Goal: Information Seeking & Learning: Learn about a topic

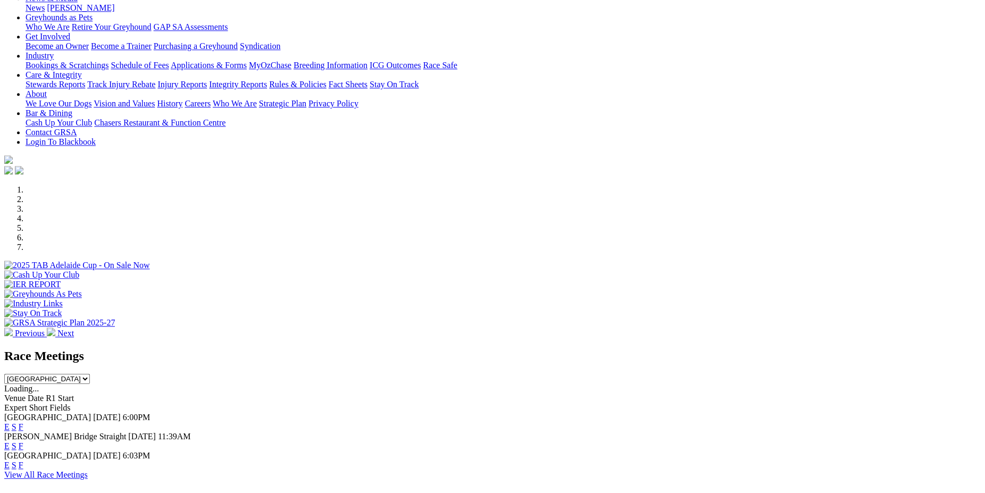
scroll to position [264, 0]
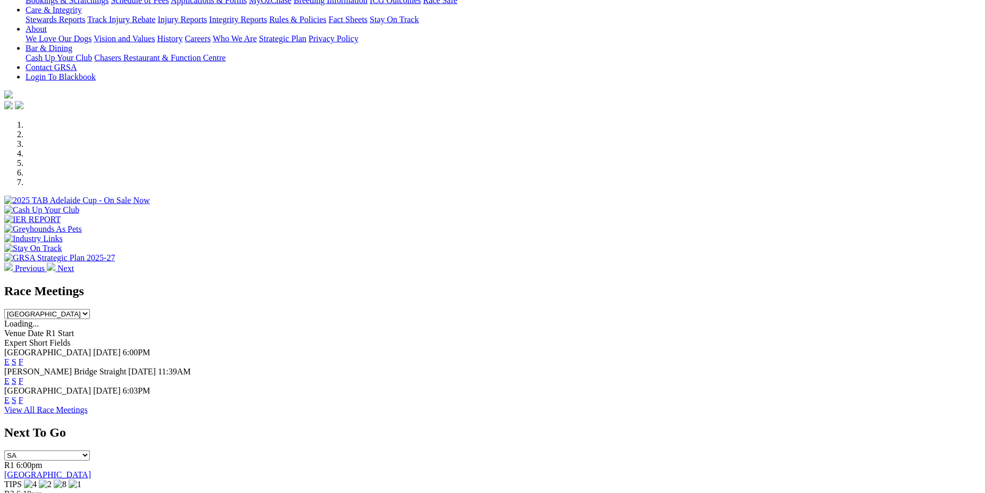
click at [23, 357] on link "F" at bounding box center [21, 361] width 5 height 9
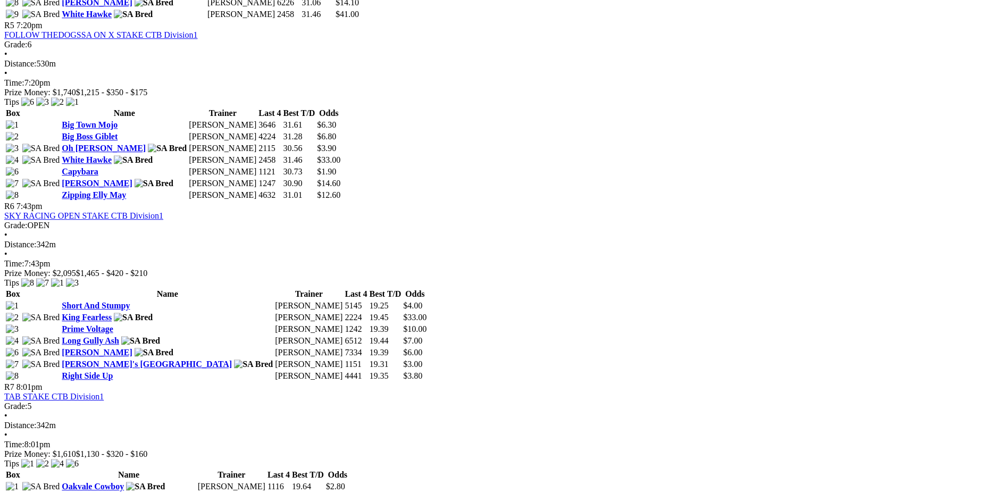
scroll to position [1320, 0]
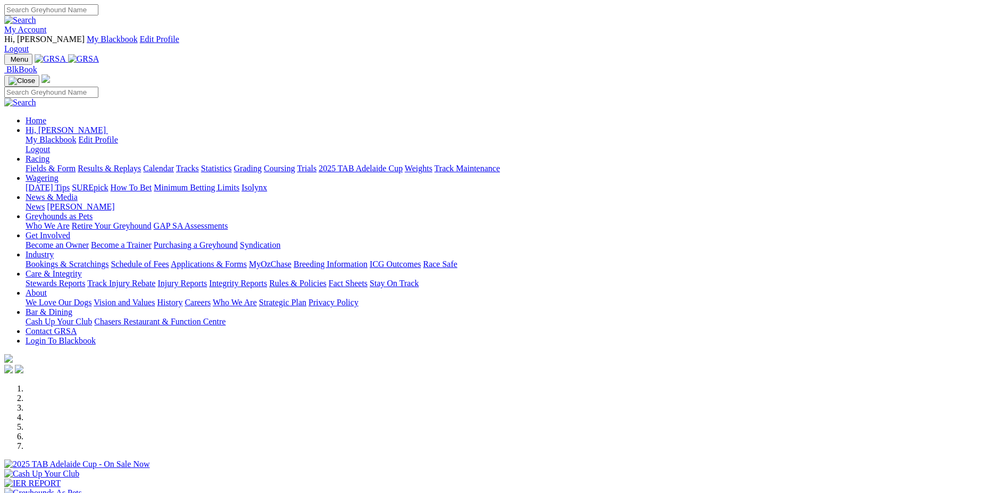
scroll to position [264, 0]
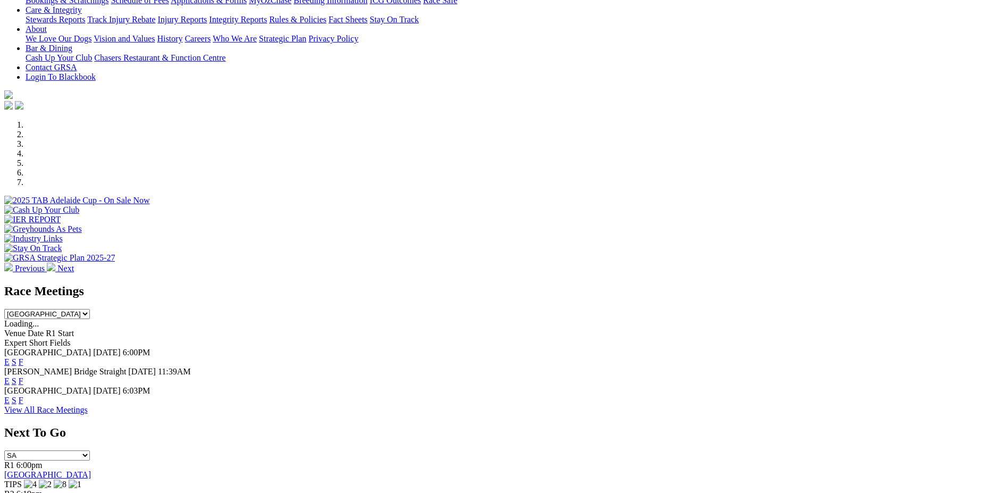
click at [23, 377] on link "F" at bounding box center [21, 381] width 5 height 9
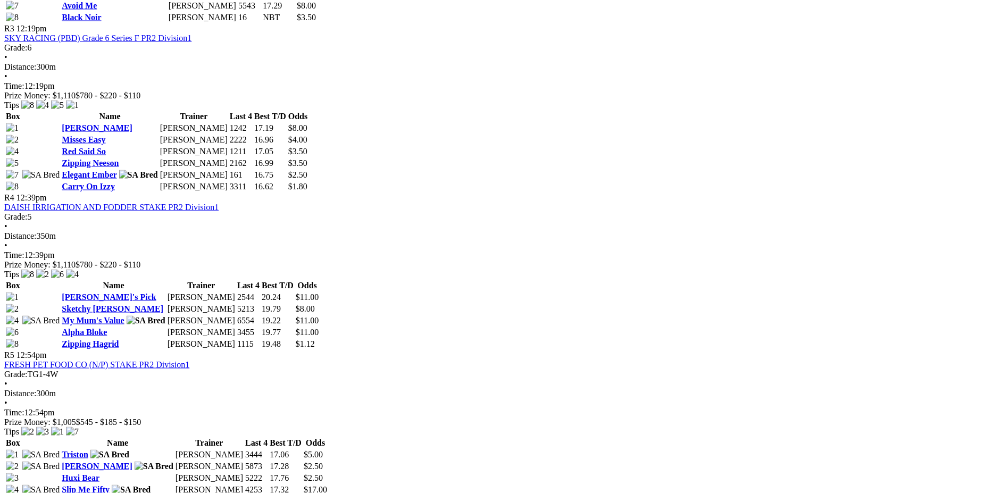
scroll to position [892, 0]
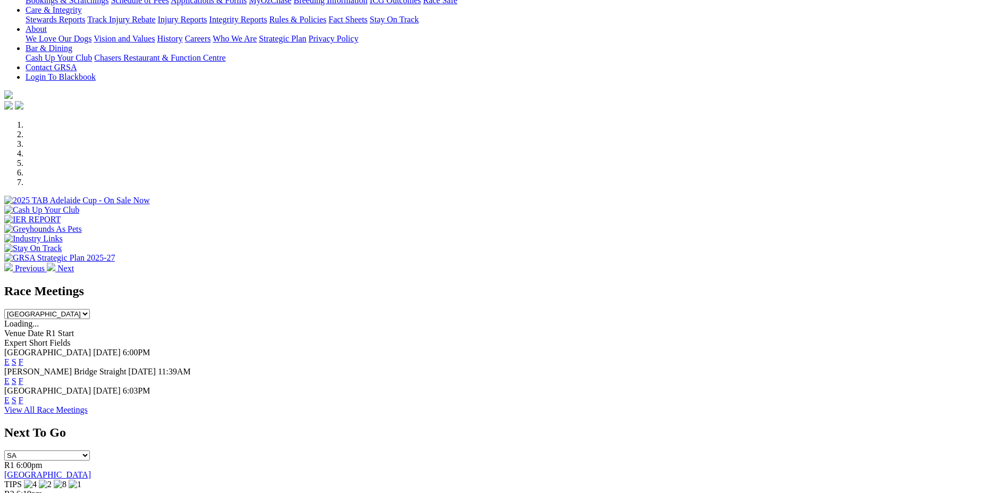
scroll to position [264, 0]
click at [23, 396] on link "F" at bounding box center [21, 400] width 5 height 9
